Goal: Download file/media

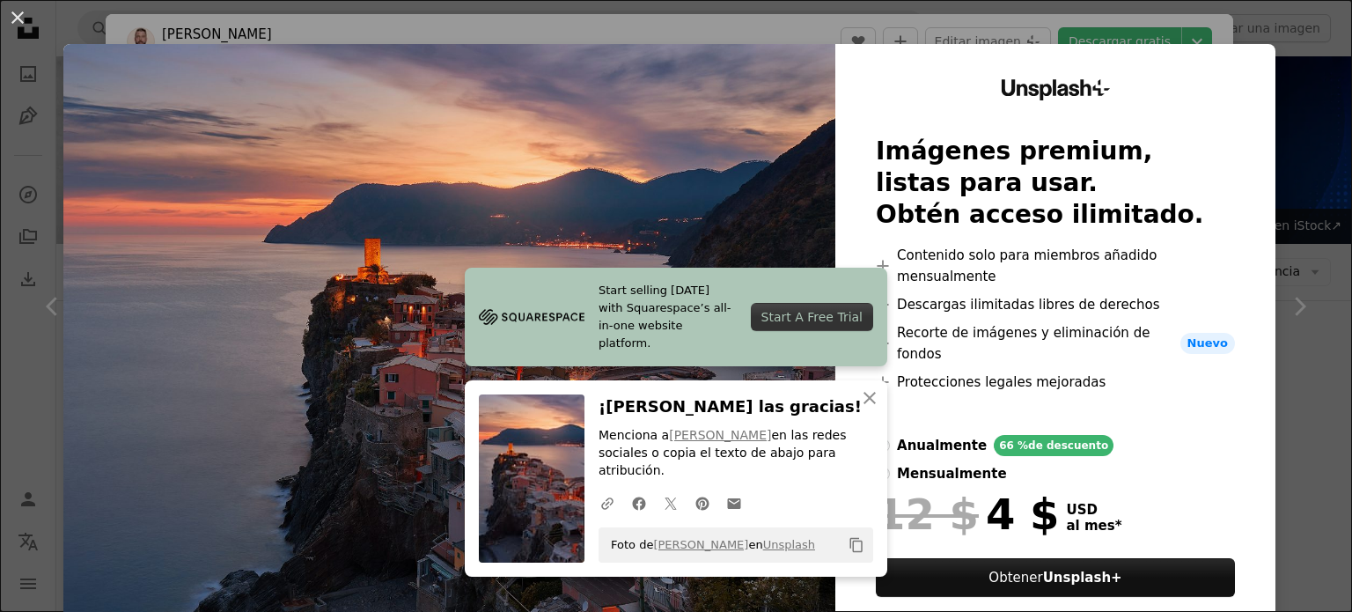
click at [602, 131] on img at bounding box center [449, 366] width 772 height 644
click at [876, 203] on h2 "Imágenes premium, listas para usar. Obtén acceso ilimitado." at bounding box center [1055, 183] width 359 height 95
click at [733, 253] on img at bounding box center [449, 366] width 772 height 644
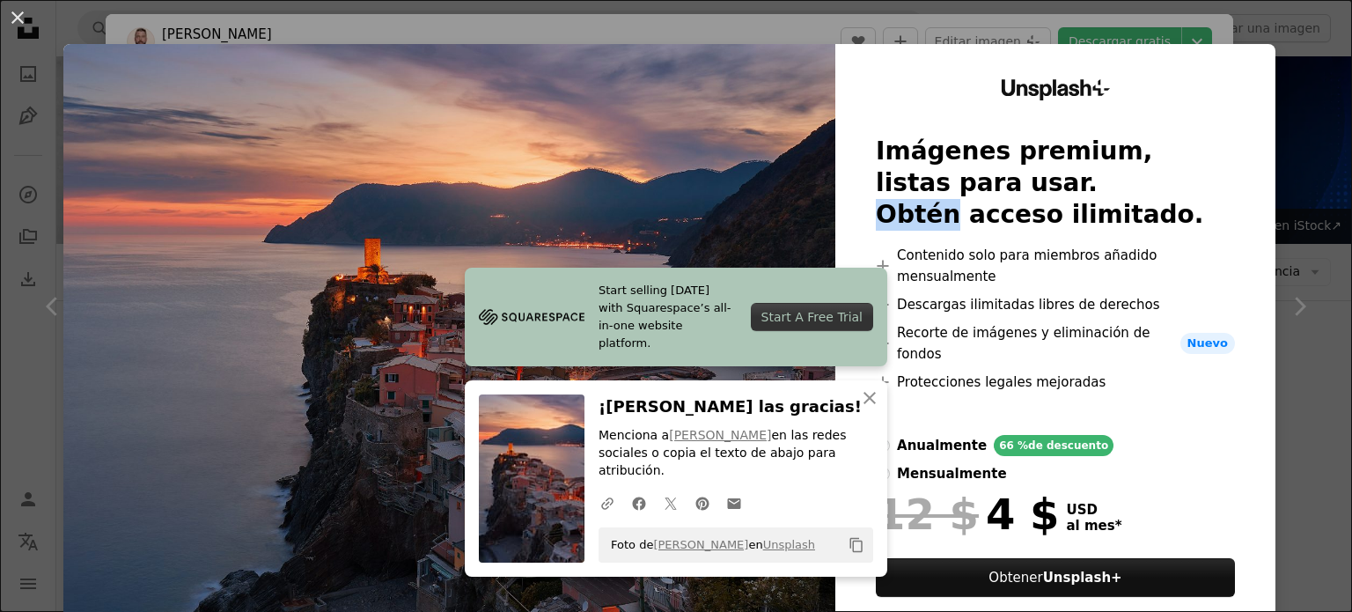
click at [733, 253] on img at bounding box center [449, 366] width 772 height 644
click at [215, 420] on img at bounding box center [449, 366] width 772 height 644
